Goal: Navigation & Orientation: Find specific page/section

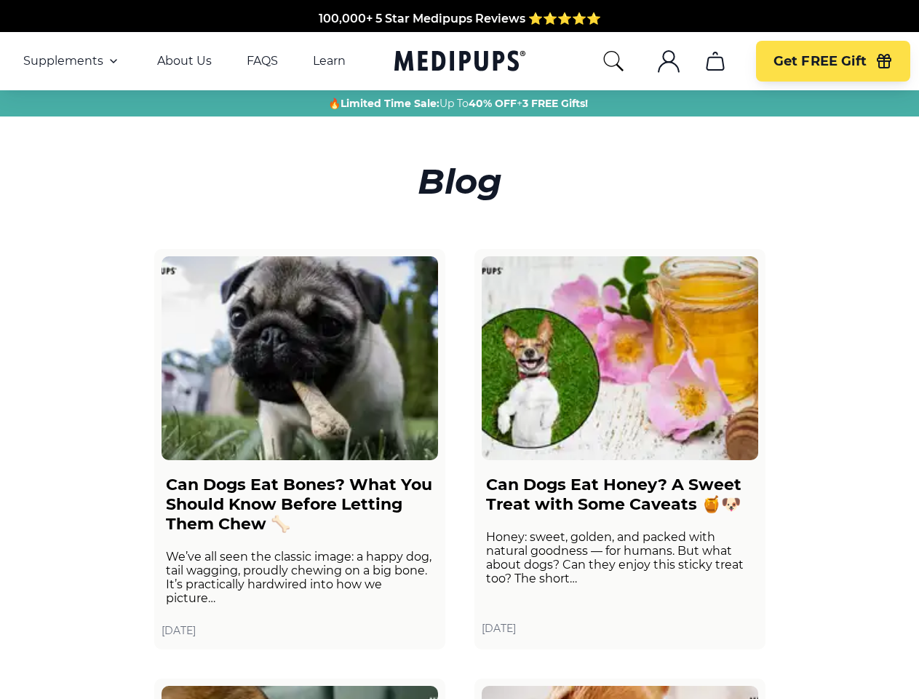
click at [72, 61] on span "Supplements" at bounding box center [63, 61] width 80 height 15
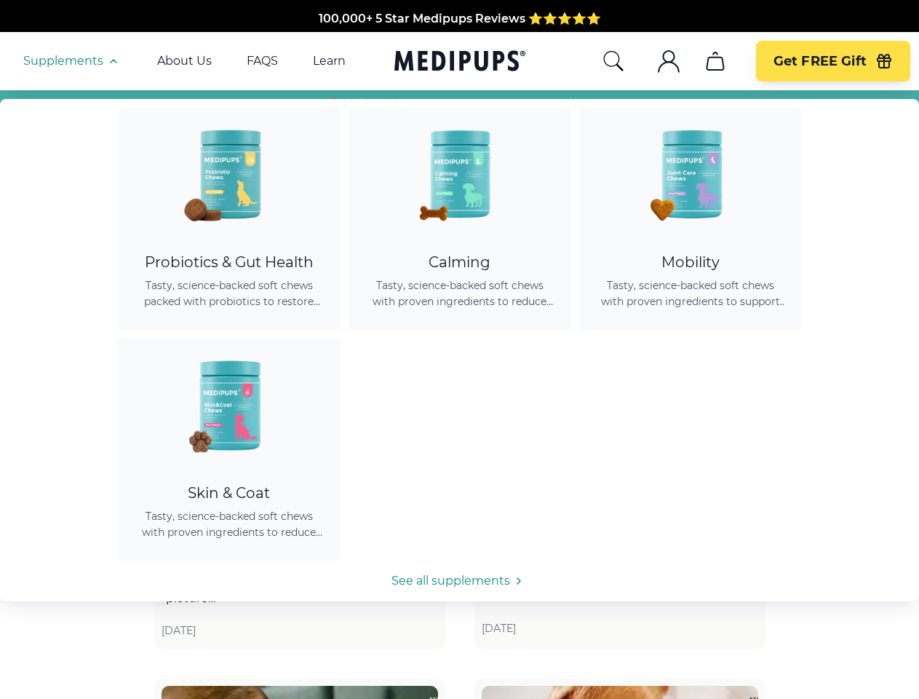
click at [112, 61] on icon "button" at bounding box center [113, 60] width 17 height 17
click at [613, 61] on icon "search" at bounding box center [613, 60] width 23 height 23
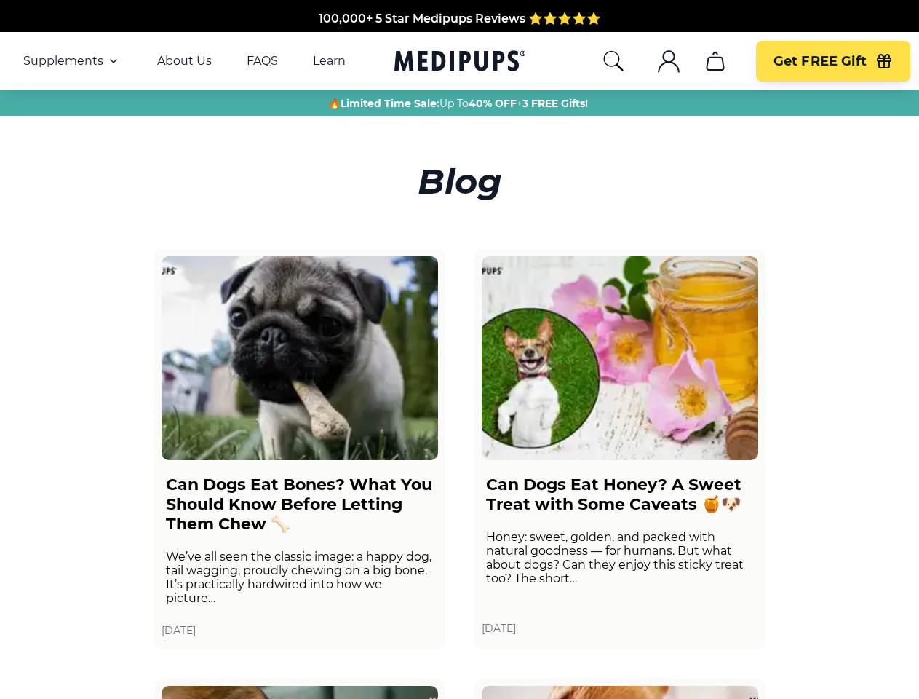
click at [668, 61] on icon ".cls-1{fill:none;stroke:currentColor;stroke-miterlimit:10;stroke-width:1.5px;}" at bounding box center [668, 60] width 23 height 23
click at [715, 61] on icon "cart" at bounding box center [715, 60] width 23 height 23
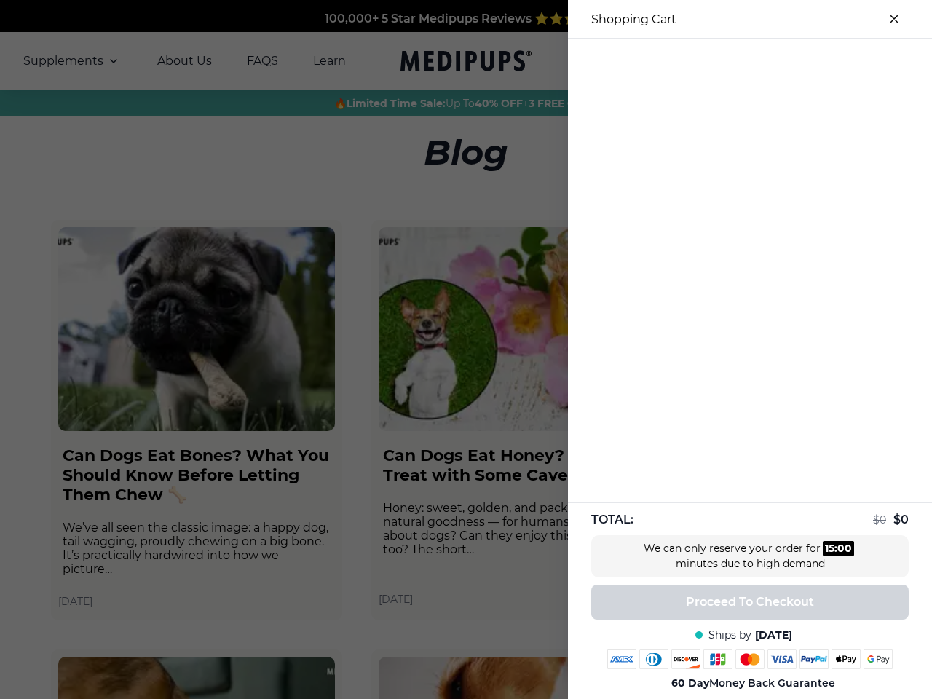
click at [715, 61] on div at bounding box center [750, 51] width 364 height 24
click at [833, 61] on div at bounding box center [750, 51] width 364 height 24
click at [884, 61] on div at bounding box center [750, 51] width 364 height 24
